Goal: Find specific page/section: Find specific page/section

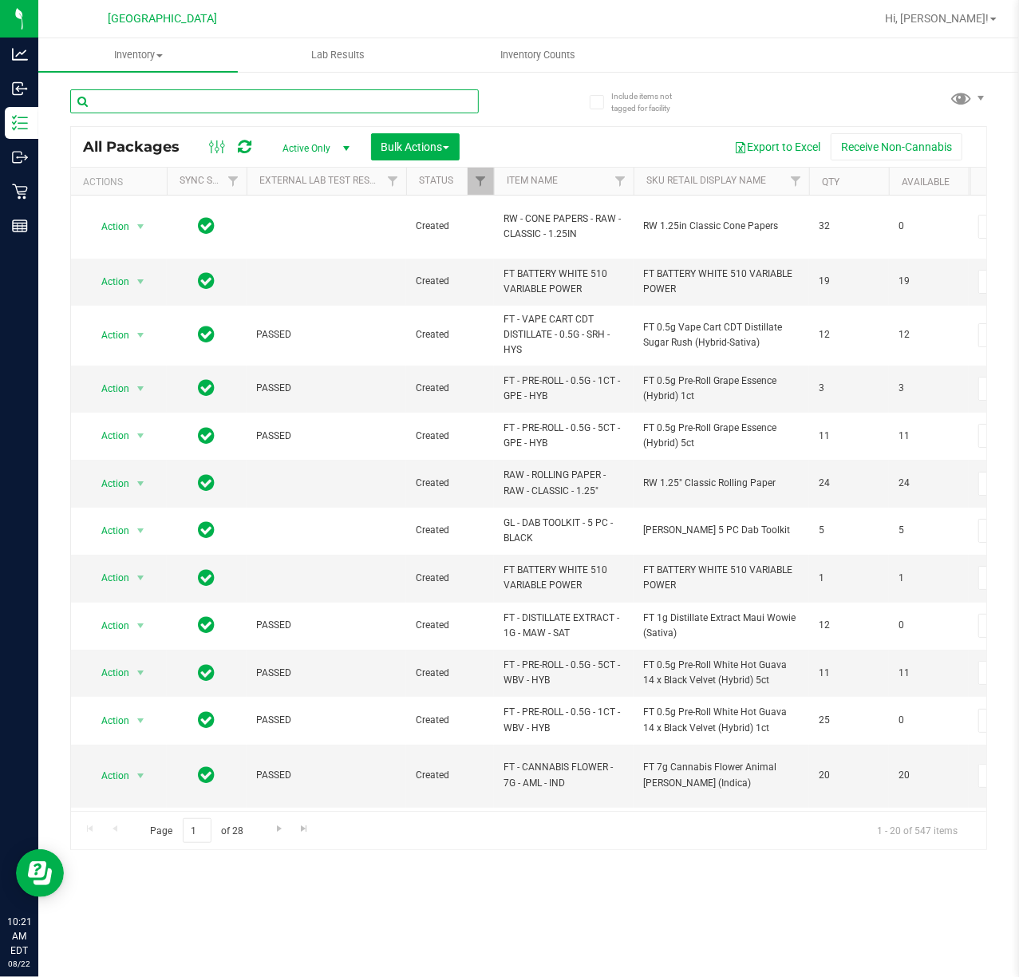
click at [188, 107] on input "text" at bounding box center [274, 101] width 409 height 24
type input "1992384-062025"
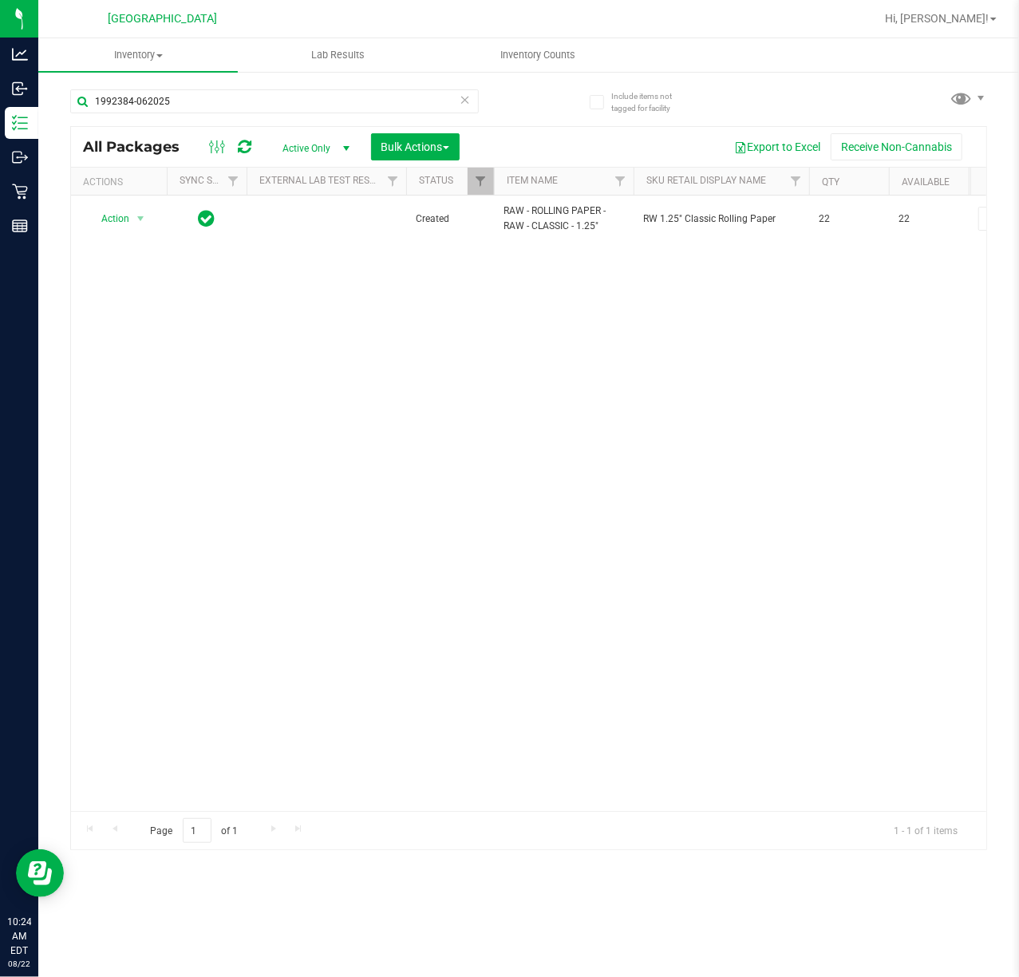
click at [350, 432] on div "Action Action Adjust qty Create package Edit attributes Global inventory Locate…" at bounding box center [528, 503] width 915 height 615
drag, startPoint x: 282, startPoint y: 105, endPoint x: -361, endPoint y: 120, distance: 642.6
click at [0, 120] on html "Analytics Inbound Inventory Outbound Retail Reports 10:24 AM EDT [DATE] 08/22 […" at bounding box center [509, 488] width 1019 height 977
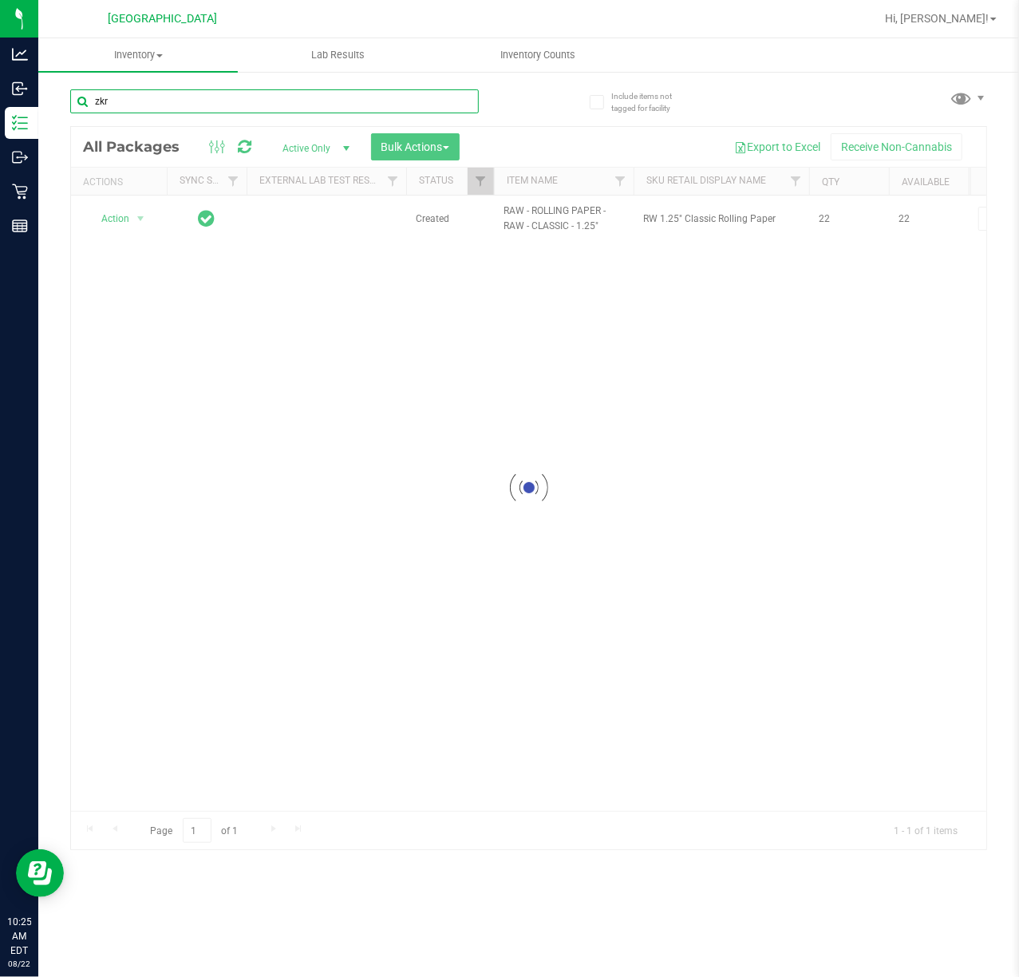
type input "zkr"
